Goal: Task Accomplishment & Management: Use online tool/utility

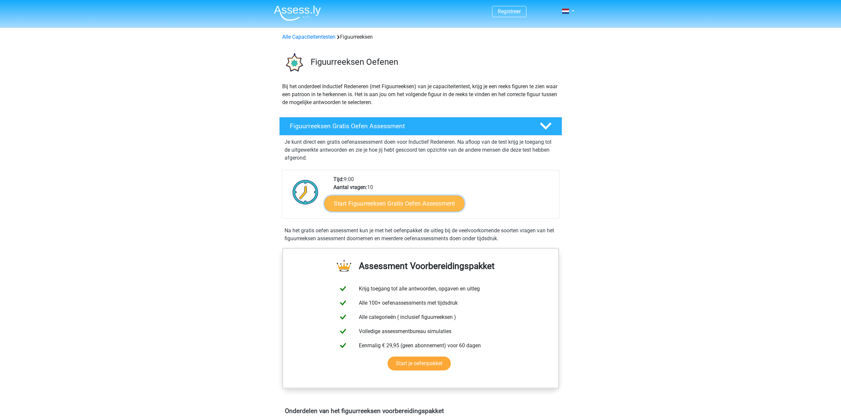
click at [390, 206] on link "Start Figuurreeksen Gratis Oefen Assessment" at bounding box center [394, 203] width 140 height 16
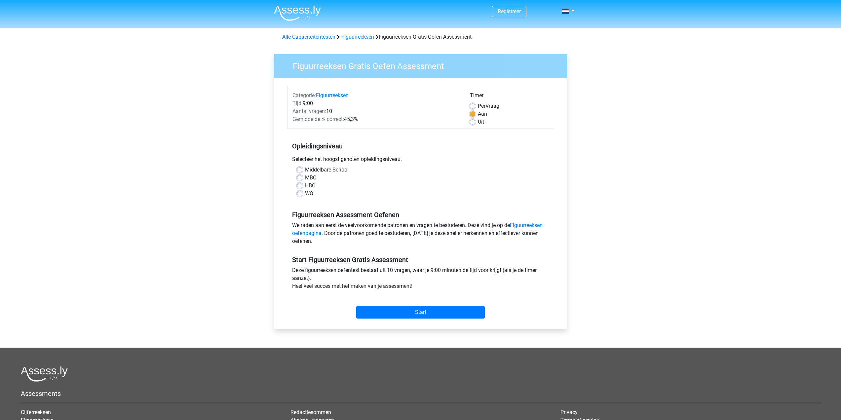
click at [305, 192] on label "WO" at bounding box center [309, 194] width 8 height 8
click at [300, 192] on input "WO" at bounding box center [299, 193] width 5 height 7
radio input "true"
click at [413, 309] on input "Start" at bounding box center [420, 312] width 129 height 13
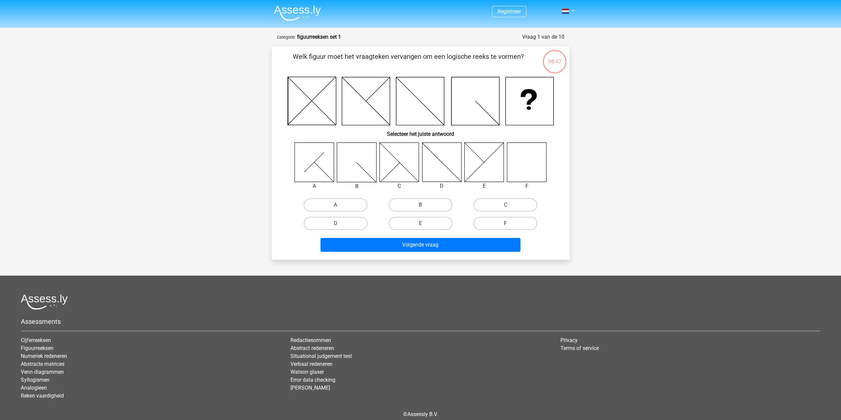
click at [516, 220] on label "F" at bounding box center [506, 223] width 64 height 13
click at [510, 223] on input "F" at bounding box center [508, 225] width 4 height 4
radio input "true"
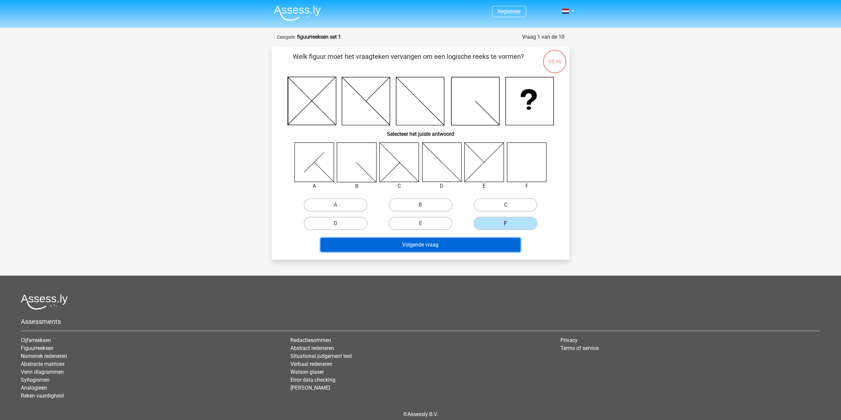
click at [488, 247] on button "Volgende vraag" at bounding box center [421, 245] width 200 height 14
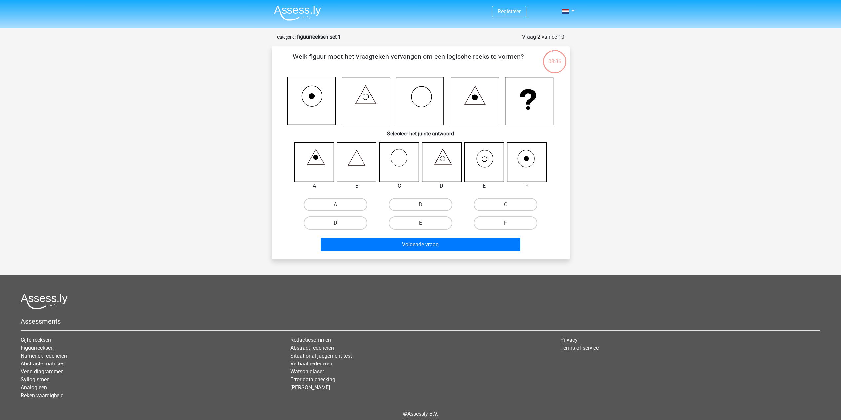
click at [488, 162] on icon at bounding box center [484, 161] width 39 height 39
drag, startPoint x: 434, startPoint y: 219, endPoint x: 433, endPoint y: 237, distance: 18.5
click at [434, 219] on label "E" at bounding box center [421, 223] width 64 height 13
click at [425, 223] on input "E" at bounding box center [423, 225] width 4 height 4
radio input "true"
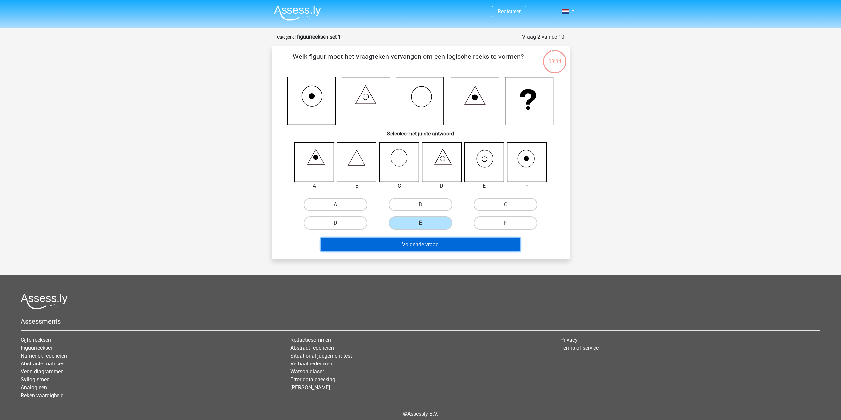
drag, startPoint x: 433, startPoint y: 241, endPoint x: 439, endPoint y: 243, distance: 6.3
click at [433, 241] on button "Volgende vraag" at bounding box center [421, 245] width 200 height 14
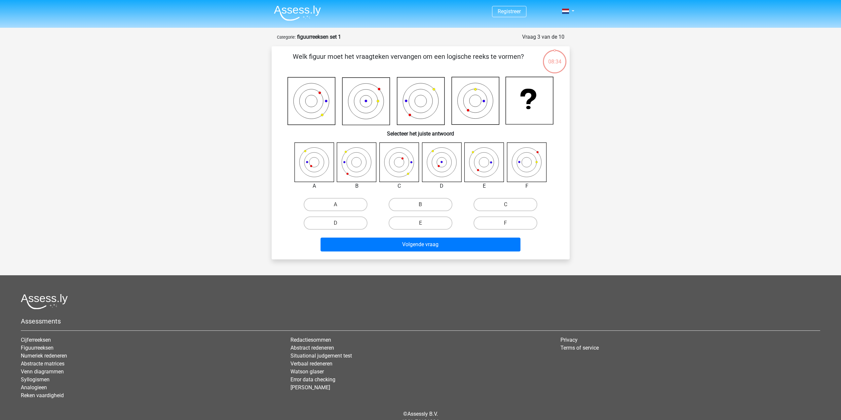
scroll to position [30, 0]
